Goal: Transaction & Acquisition: Purchase product/service

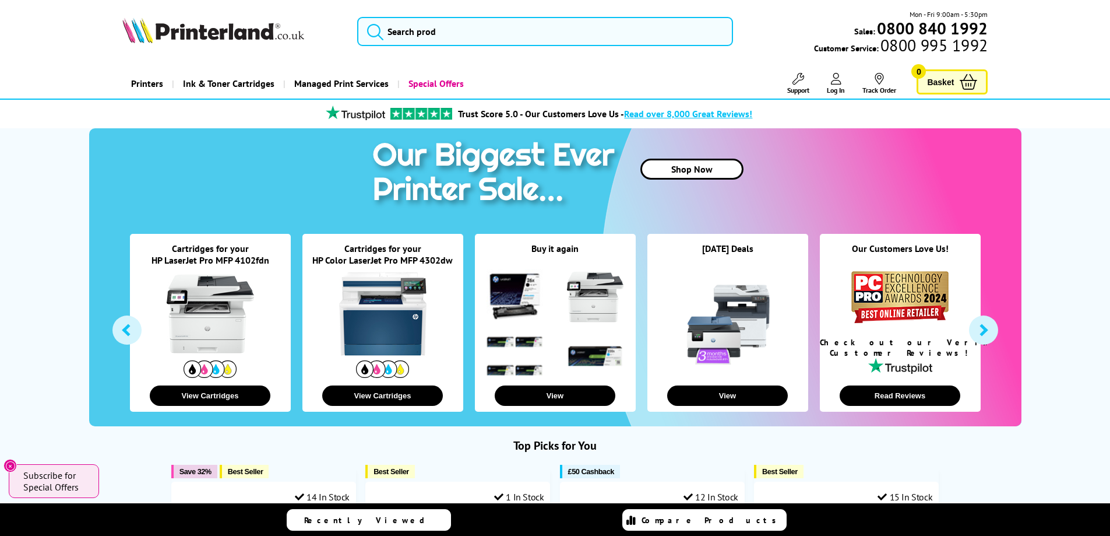
click at [835, 82] on icon at bounding box center [836, 79] width 10 height 12
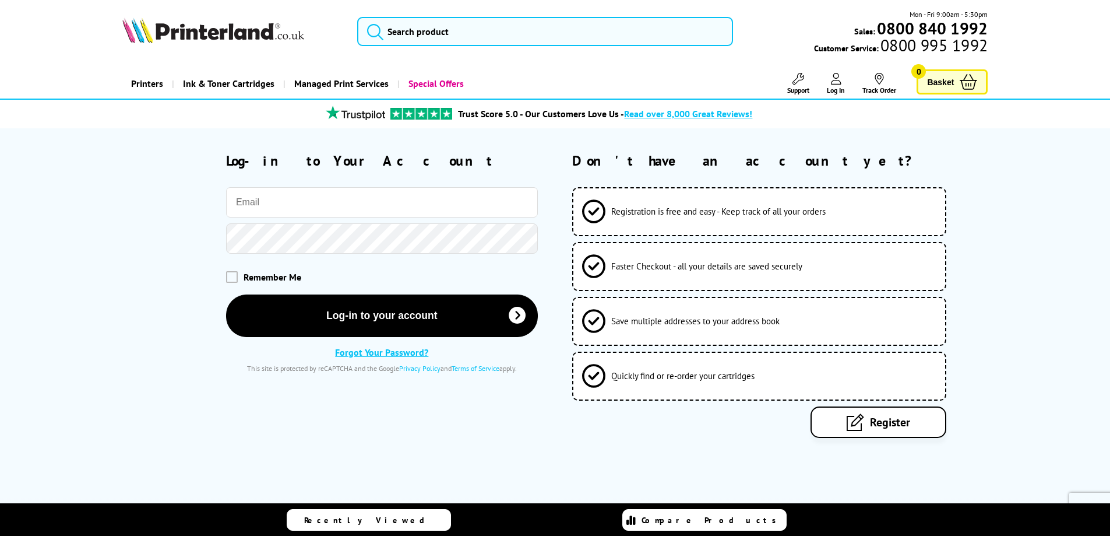
click at [375, 206] on input "email" at bounding box center [382, 202] width 312 height 30
type input "farkas.deak@sgehotelgroup.com"
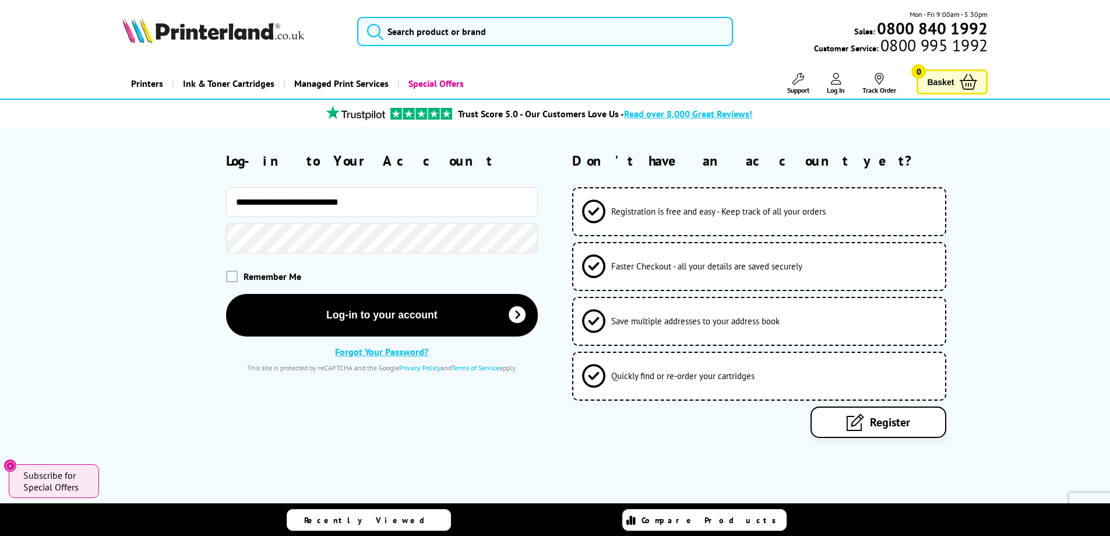
click at [226, 294] on button "Log-in to your account" at bounding box center [382, 315] width 312 height 43
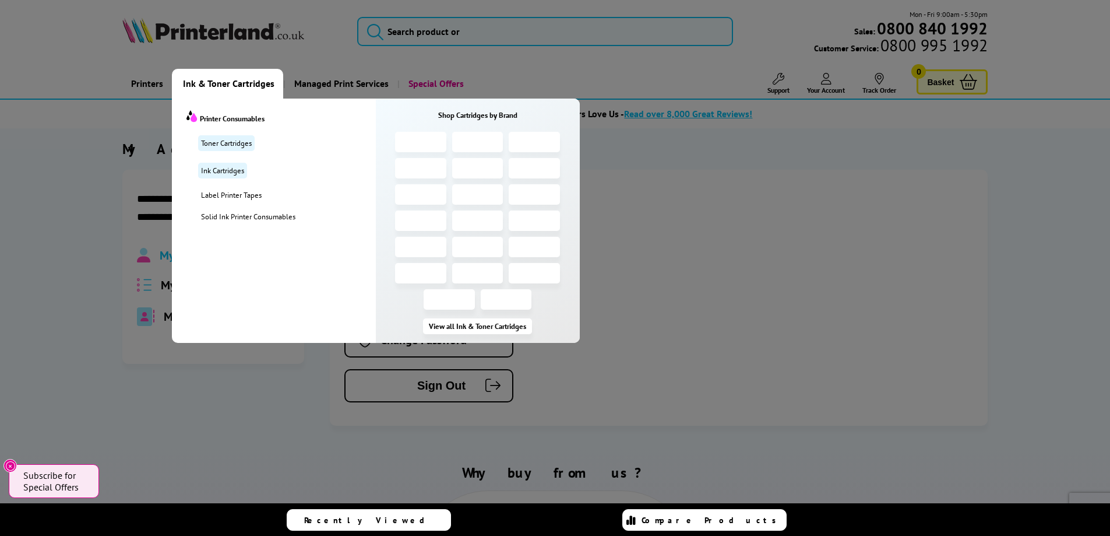
click at [233, 86] on span "Ink & Toner Cartridges" at bounding box center [229, 84] width 92 height 30
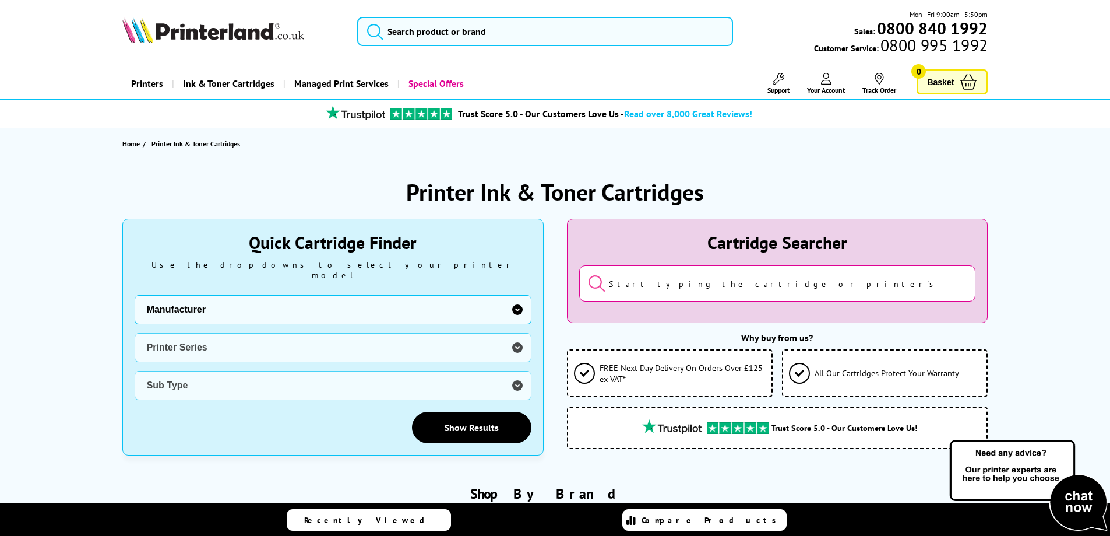
click at [226, 298] on select "Manufacturer Brother Canon Cubify Dell Dymo Epson HP Kodak Konica Minolta Kyoce…" at bounding box center [333, 309] width 397 height 29
select select "12603"
click at [135, 295] on select "Manufacturer Brother Canon Cubify Dell Dymo Epson HP Kodak Konica Minolta Kyoce…" at bounding box center [333, 309] width 397 height 29
click at [210, 340] on select "Printer Series AMP Colour Copier DesignJet DeskJet ENVY Series Fax Machine Offi…" at bounding box center [333, 347] width 397 height 29
click at [224, 348] on select "Printer Series AMP Colour Copier DesignJet DeskJet ENVY Series Fax Machine Offi…" at bounding box center [333, 347] width 397 height 29
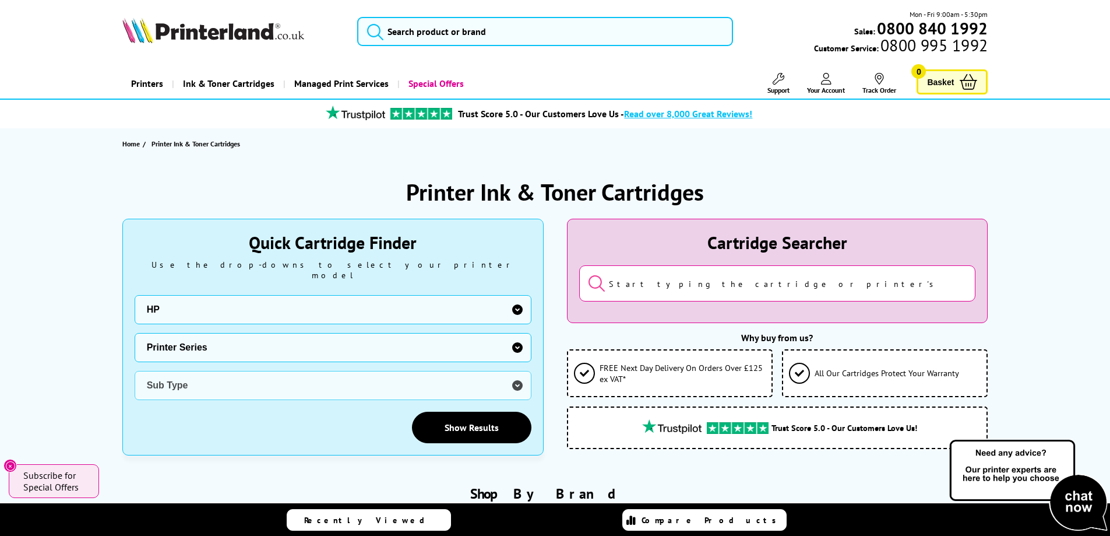
click at [196, 342] on select "Printer Series AMP Colour Copier DesignJet DeskJet ENVY Series Fax Machine Offi…" at bounding box center [333, 347] width 397 height 29
select select "33684"
click at [135, 333] on select "Printer Series AMP Colour Copier DesignJet DeskJet ENVY Series Fax Machine Offi…" at bounding box center [333, 347] width 397 height 29
click at [228, 371] on select "Sub Type HP 3202 HP 4202 HP M252 HP M254 HP M255 HP M452 HP M454 HP MFP 3302 HP…" at bounding box center [333, 385] width 397 height 29
select select "36701"
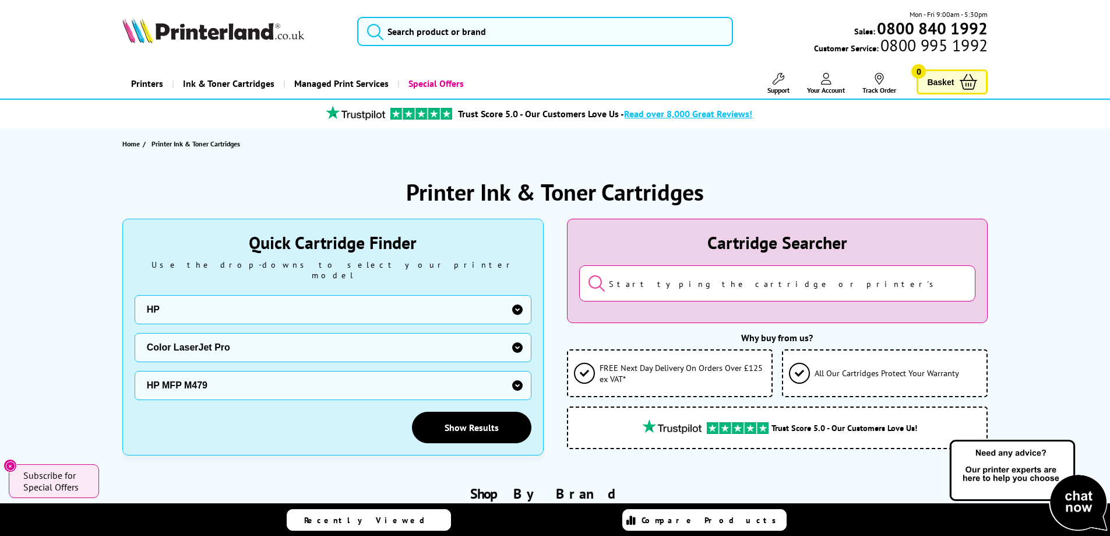
click at [135, 371] on select "Sub Type HP 3202 HP 4202 HP M252 HP M254 HP M255 HP M452 HP M454 HP MFP 3302 HP…" at bounding box center [333, 385] width 397 height 29
click at [460, 417] on link "Show Results" at bounding box center [471, 426] width 119 height 31
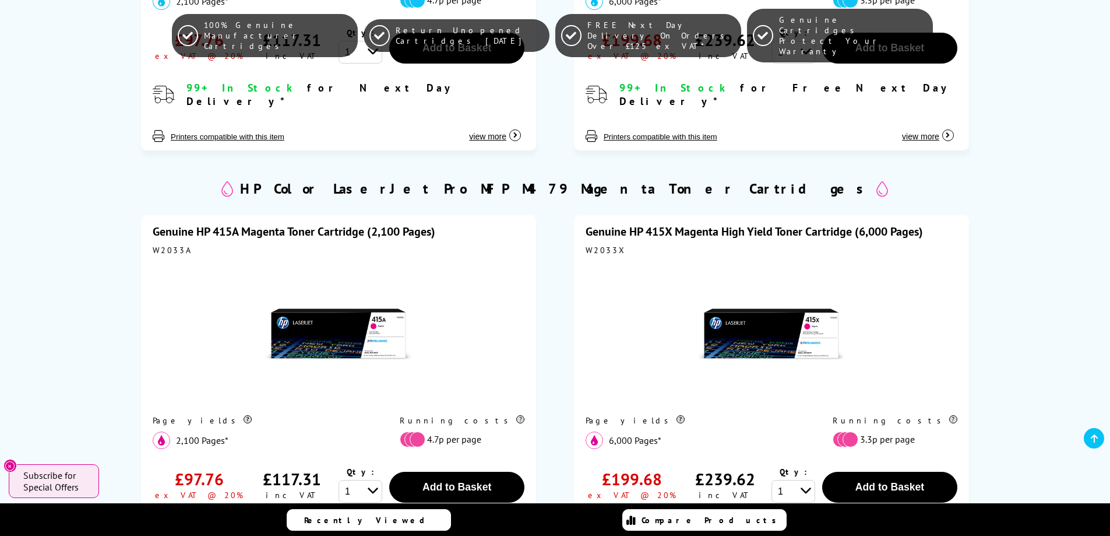
scroll to position [1515, 0]
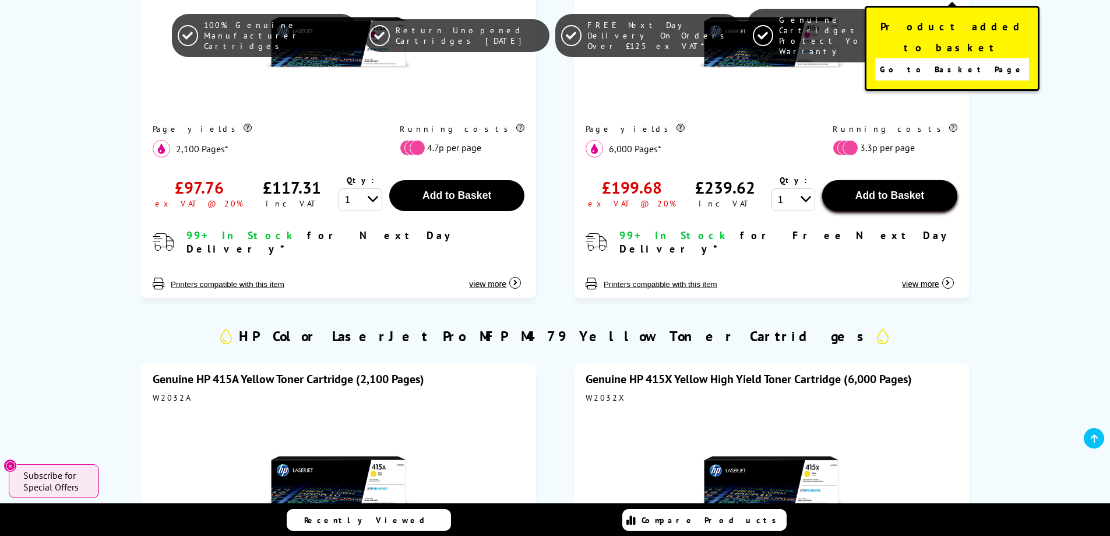
scroll to position [1865, 0]
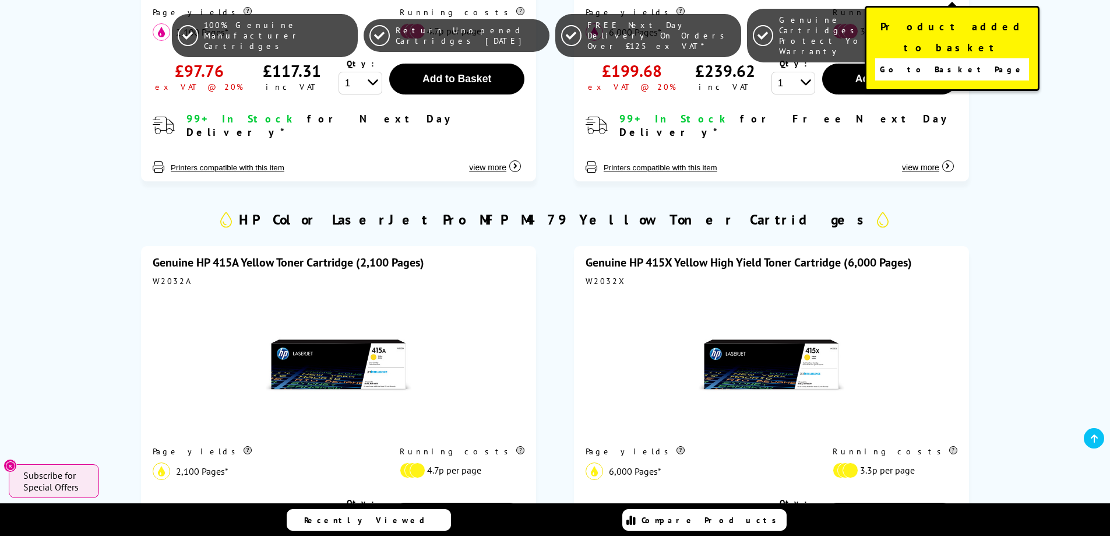
click at [947, 61] on span "Go to Basket Page" at bounding box center [952, 69] width 145 height 16
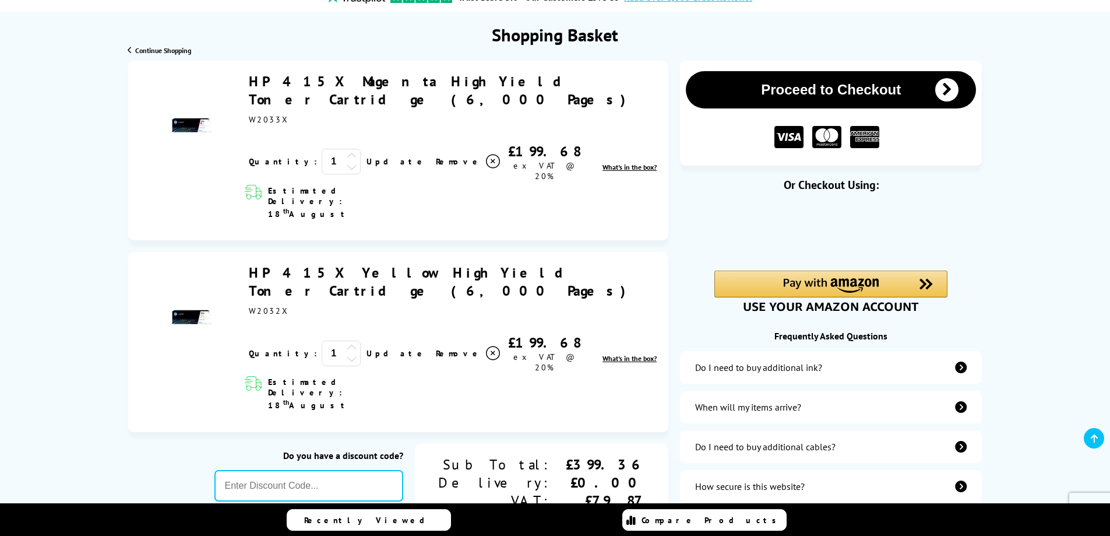
scroll to position [233, 0]
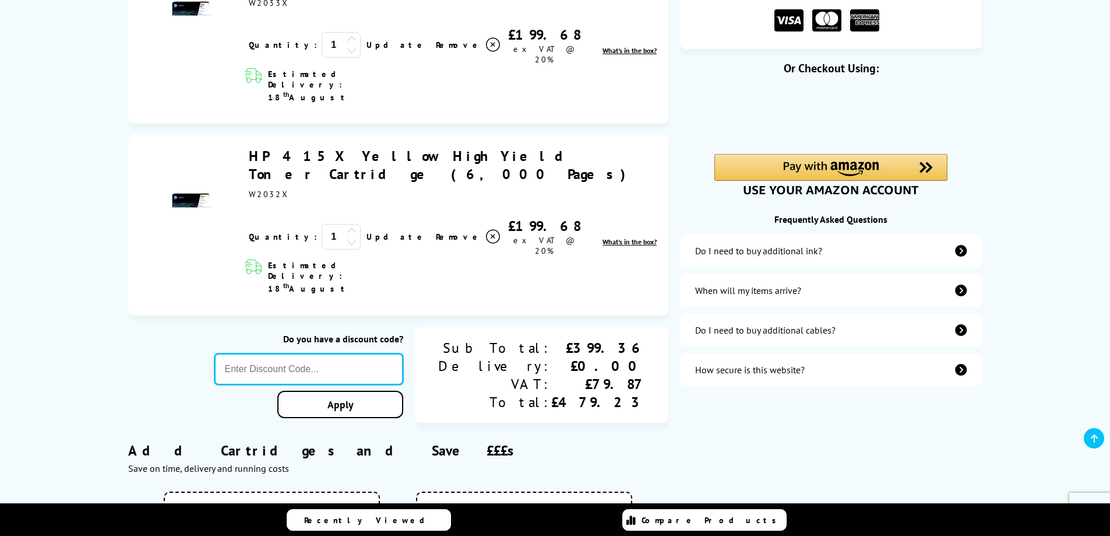
click at [321, 353] on input "text" at bounding box center [308, 368] width 189 height 31
type input "dw10"
click button "Proceed to Checkout" at bounding box center [0, 0] width 0 height 0
click at [384, 391] on link "Apply" at bounding box center [340, 404] width 126 height 27
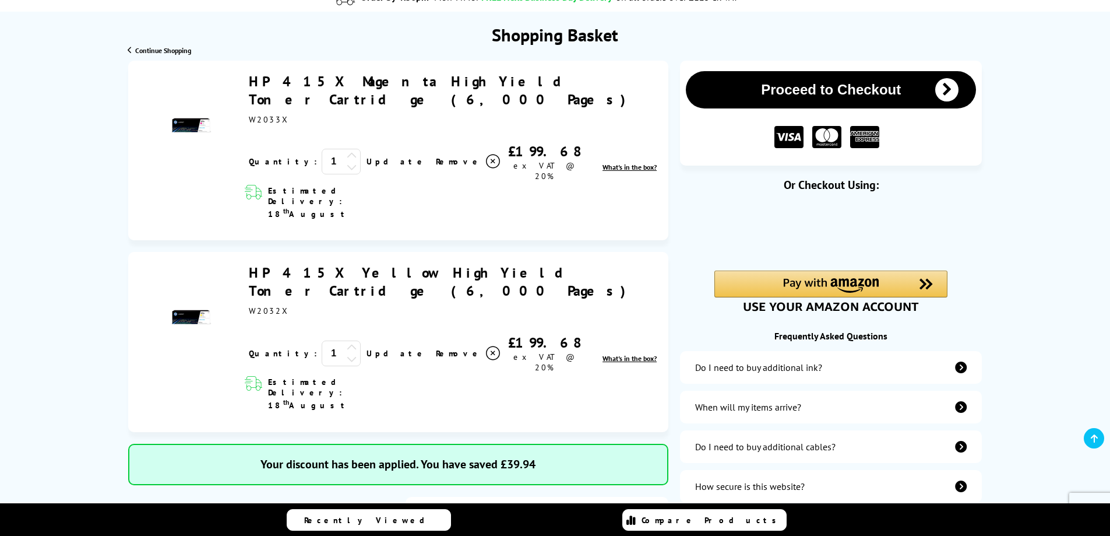
scroll to position [175, 0]
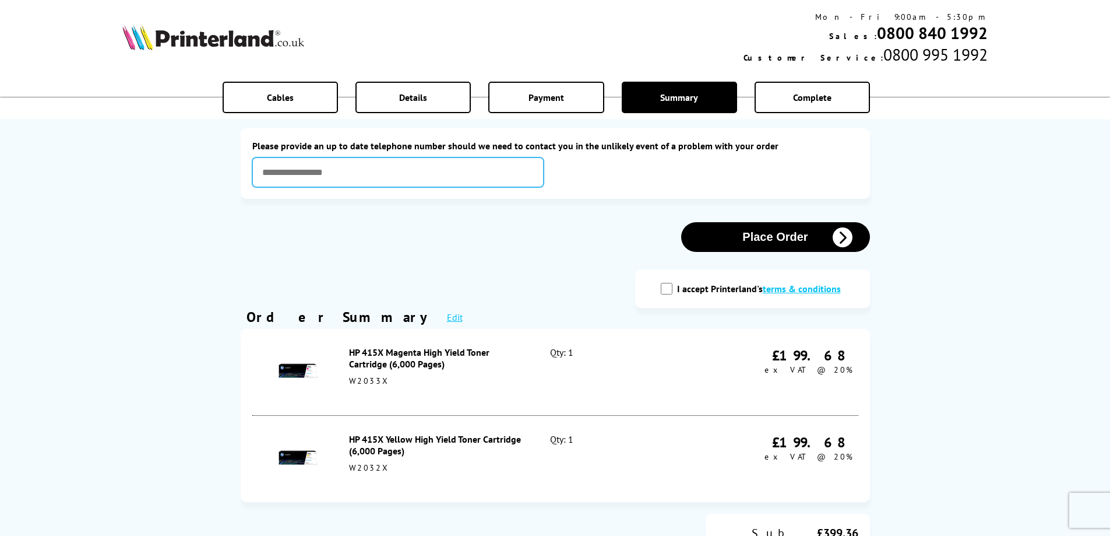
click at [312, 175] on input "text" at bounding box center [397, 172] width 291 height 30
type input "**********"
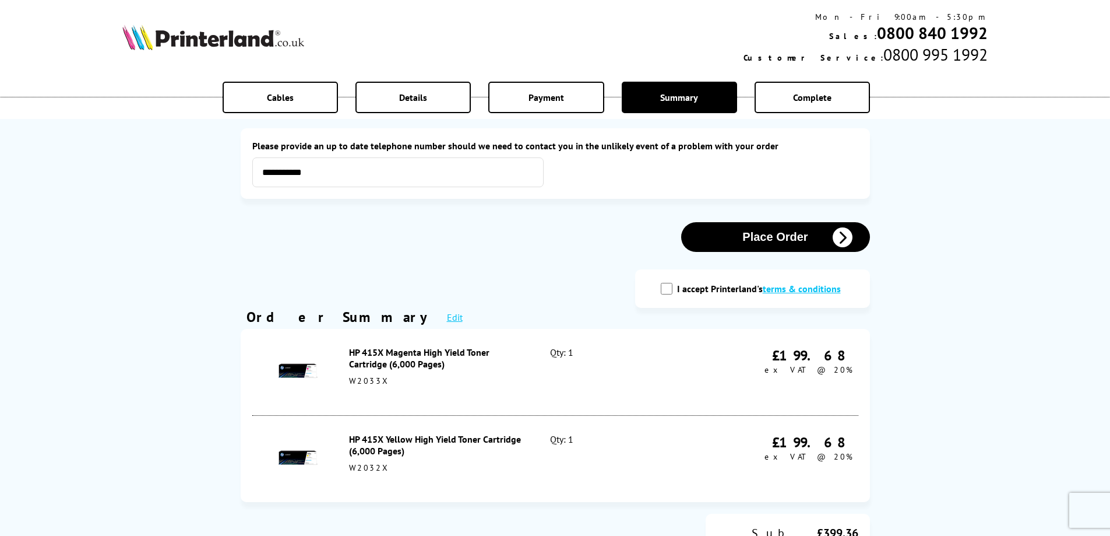
click at [668, 288] on input "I accept Printerland's terms & conditions" at bounding box center [667, 289] width 12 height 12
checkbox input "true"
click at [766, 241] on button "Place Order" at bounding box center [775, 237] width 189 height 30
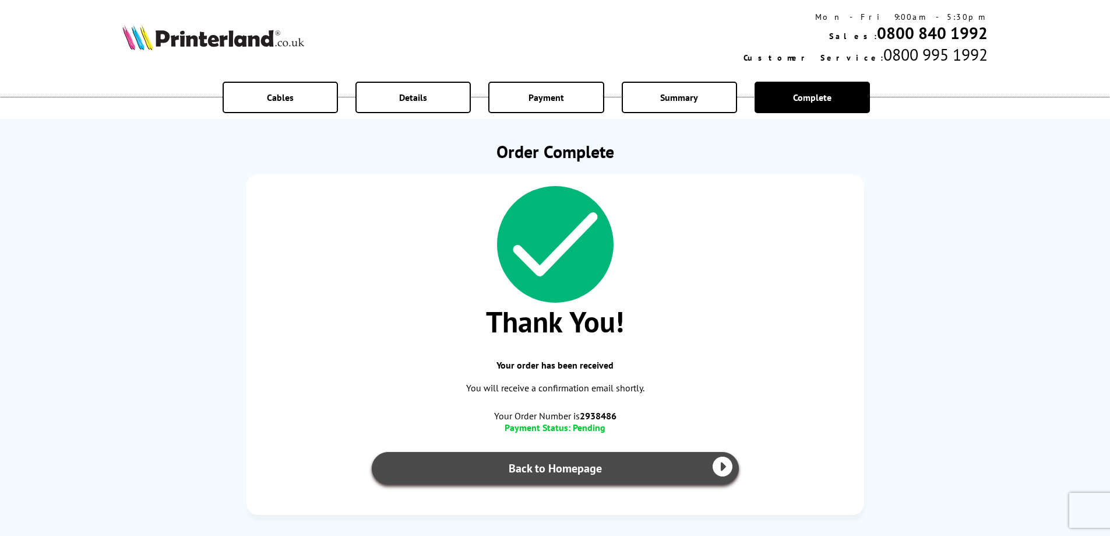
click at [564, 472] on link "Back to Homepage" at bounding box center [555, 468] width 367 height 33
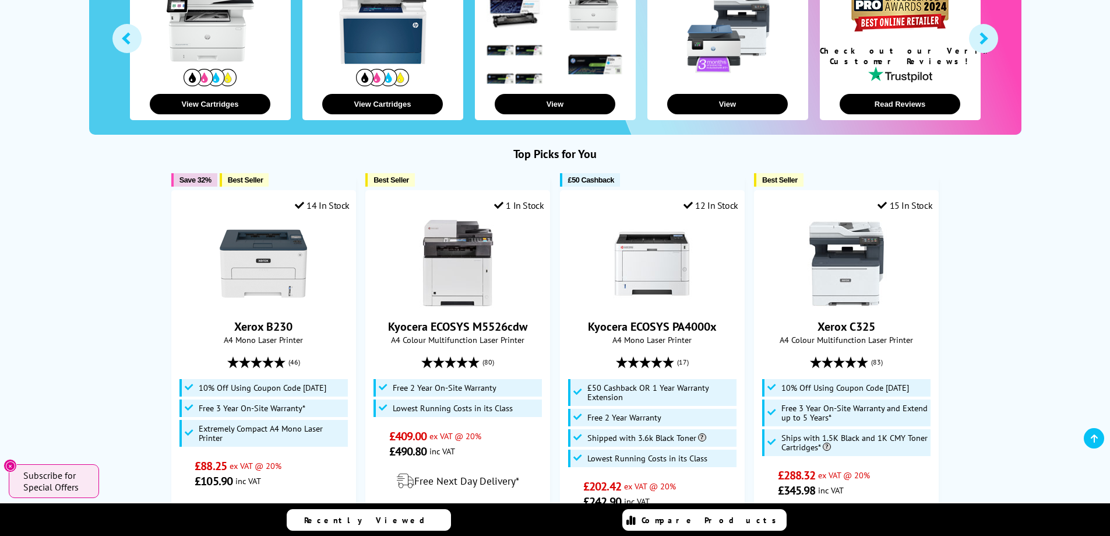
scroll to position [350, 0]
